Goal: Complete application form

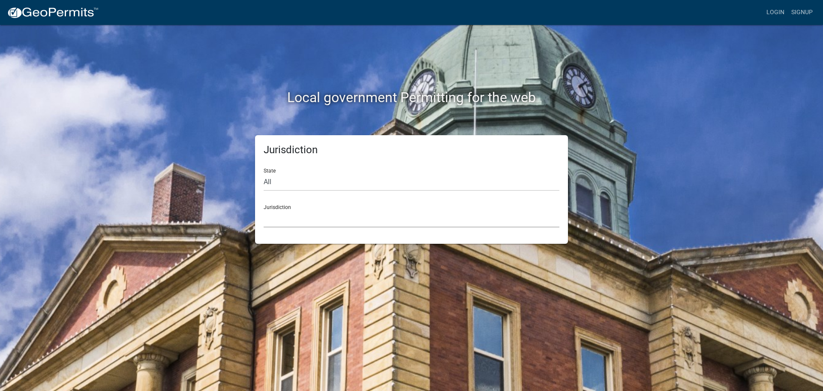
click at [303, 216] on select "[GEOGRAPHIC_DATA], [US_STATE] [GEOGRAPHIC_DATA], [US_STATE][PERSON_NAME][GEOGRA…" at bounding box center [412, 219] width 296 height 18
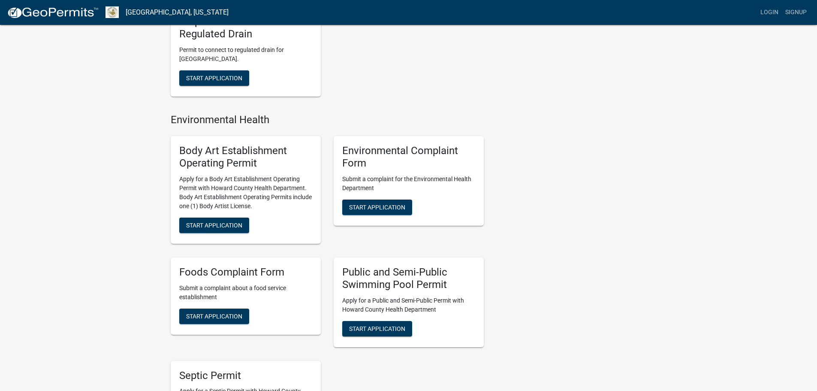
scroll to position [472, 0]
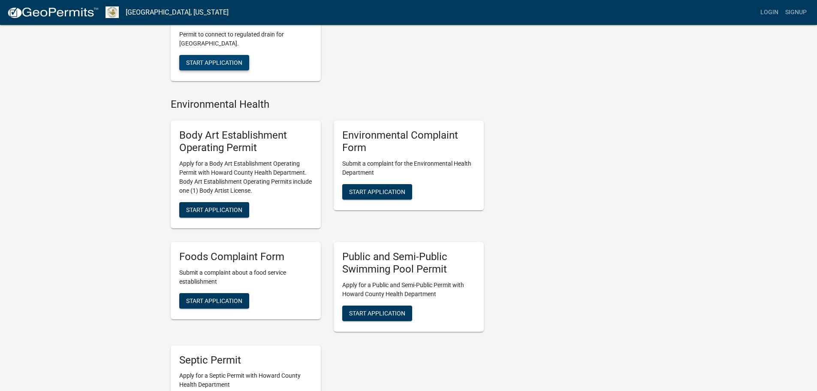
click at [224, 60] on span "Start Application" at bounding box center [214, 62] width 56 height 7
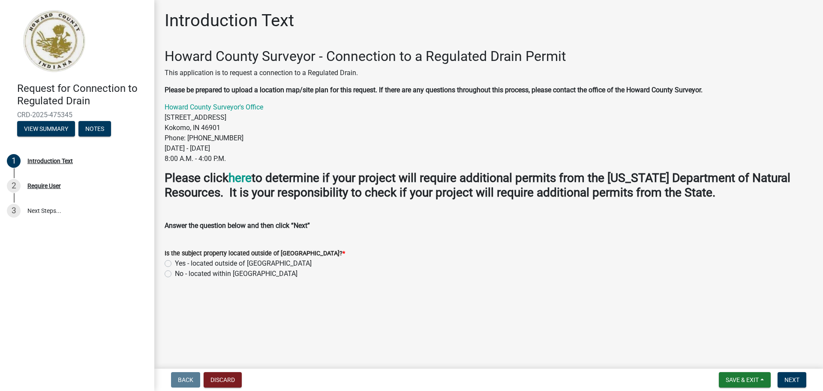
click at [222, 276] on label "No - located within [GEOGRAPHIC_DATA]" at bounding box center [236, 273] width 123 height 10
click at [181, 274] on input "No - located within [GEOGRAPHIC_DATA]" at bounding box center [178, 271] width 6 height 6
radio input "true"
click at [797, 377] on span "Next" at bounding box center [792, 379] width 15 height 7
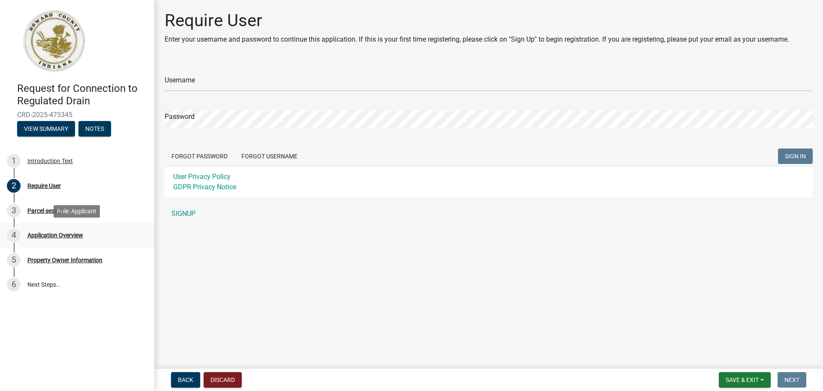
click at [65, 232] on div "Application Overview" at bounding box center [55, 235] width 56 height 6
click at [190, 378] on span "Back" at bounding box center [185, 379] width 15 height 7
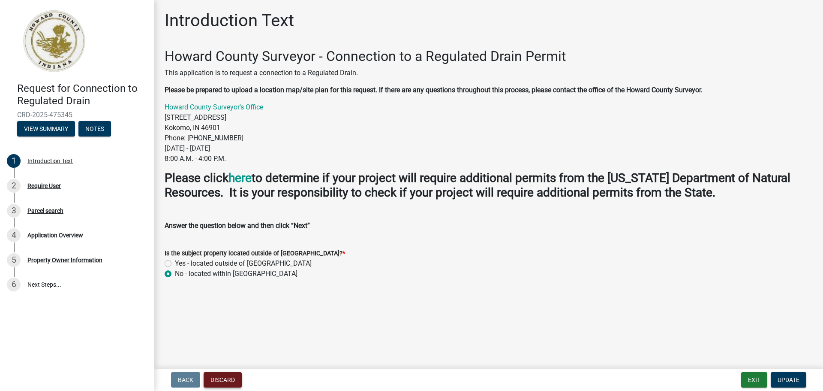
click at [229, 374] on button "Discard" at bounding box center [223, 379] width 38 height 15
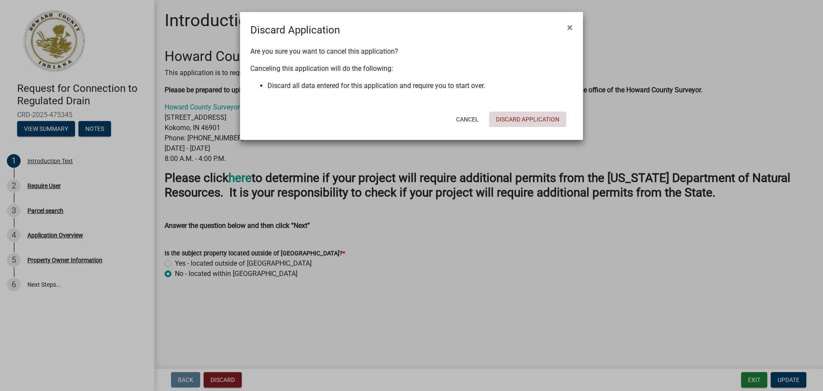
click at [531, 115] on button "Discard Application" at bounding box center [527, 118] width 77 height 15
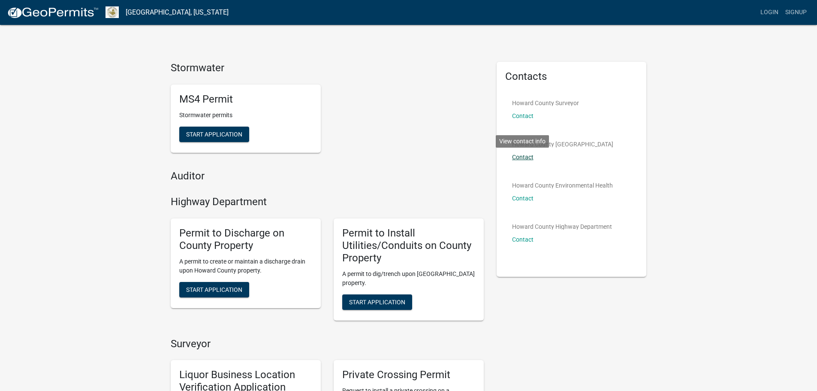
click at [524, 157] on link "Contact" at bounding box center [522, 157] width 21 height 7
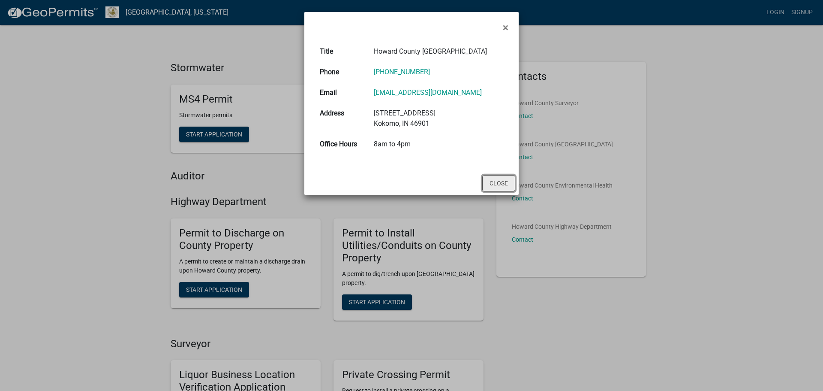
click at [501, 182] on button "Close" at bounding box center [498, 183] width 33 height 16
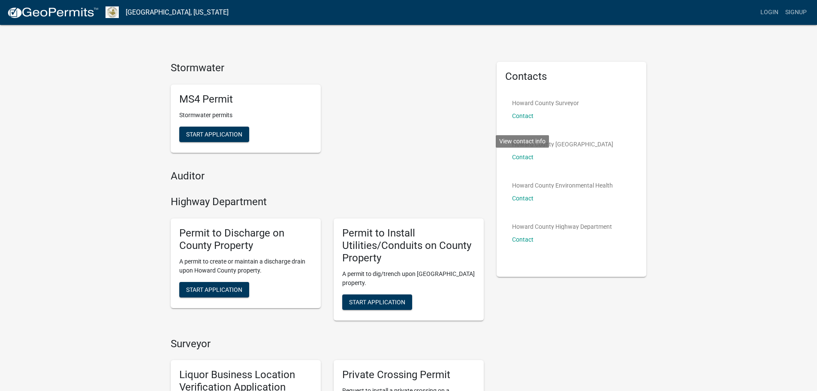
click at [515, 111] on div "Howard County Surveyor Contact" at bounding box center [545, 111] width 67 height 27
click at [529, 115] on link "Contact" at bounding box center [522, 115] width 21 height 7
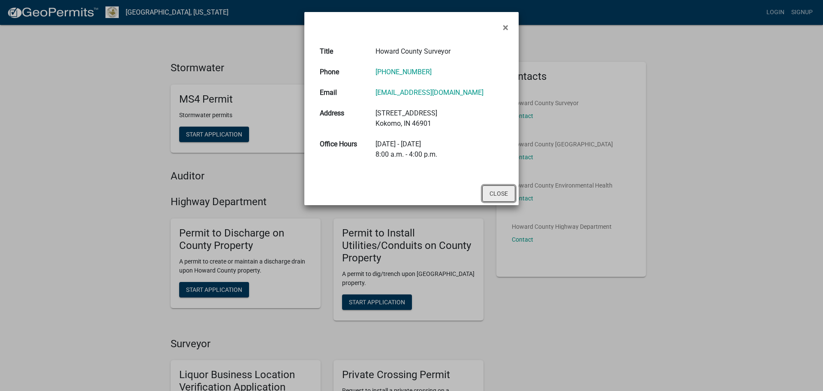
click at [507, 194] on button "Close" at bounding box center [498, 193] width 33 height 16
